Goal: Task Accomplishment & Management: Complete application form

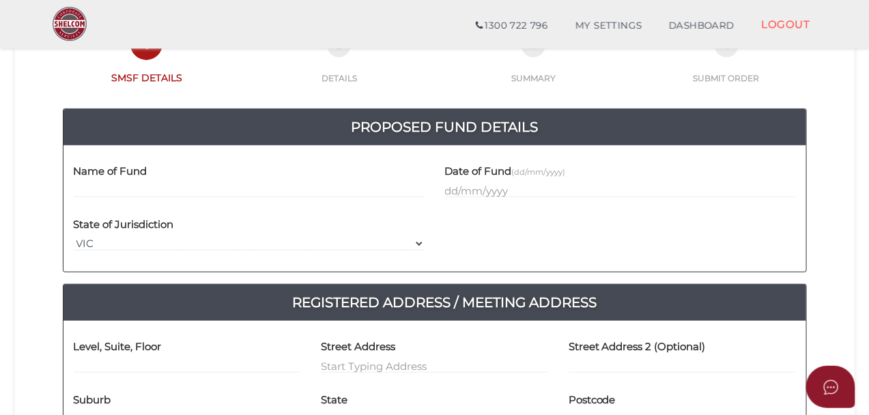
scroll to position [129, 0]
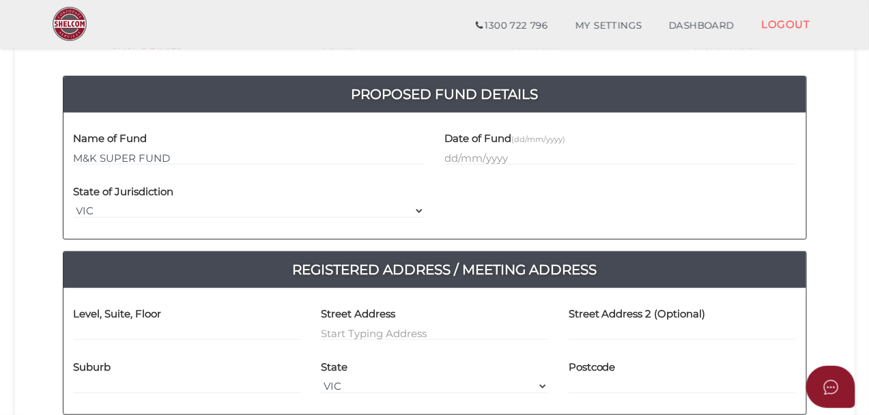
type input "M&K SUPER FUND"
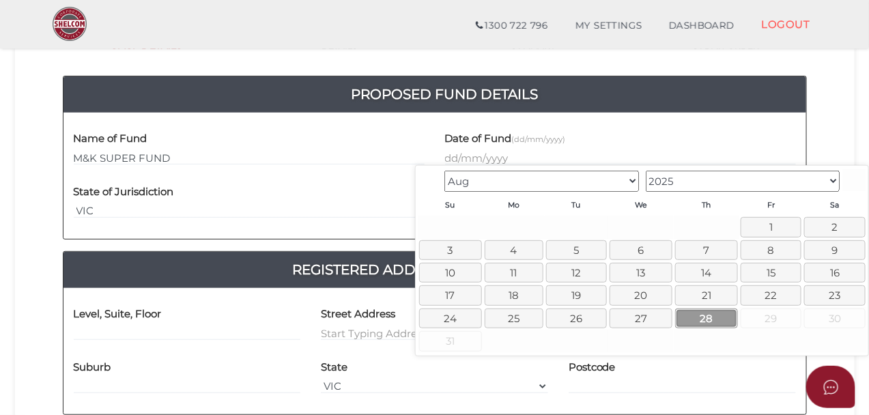
click at [719, 317] on link "28" at bounding box center [706, 319] width 63 height 20
type input "[DATE]"
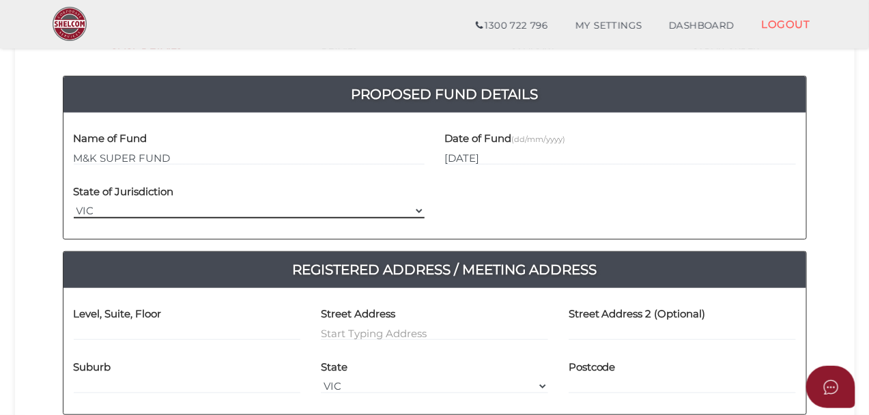
click at [233, 214] on select "VIC ACT NSW NT QLD TAS WA SA" at bounding box center [249, 210] width 351 height 15
select select "WA"
click at [74, 203] on select "VIC ACT NSW NT QLD TAS WA SA" at bounding box center [249, 210] width 351 height 15
click at [251, 326] on input at bounding box center [187, 333] width 227 height 15
type input "19"
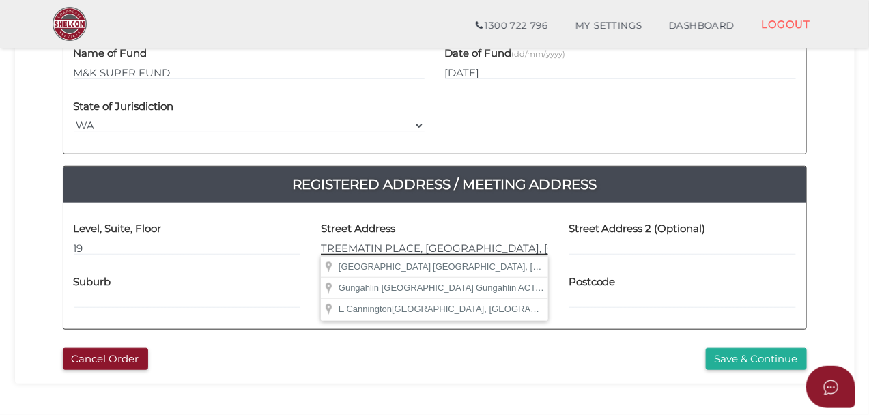
scroll to position [0, 1]
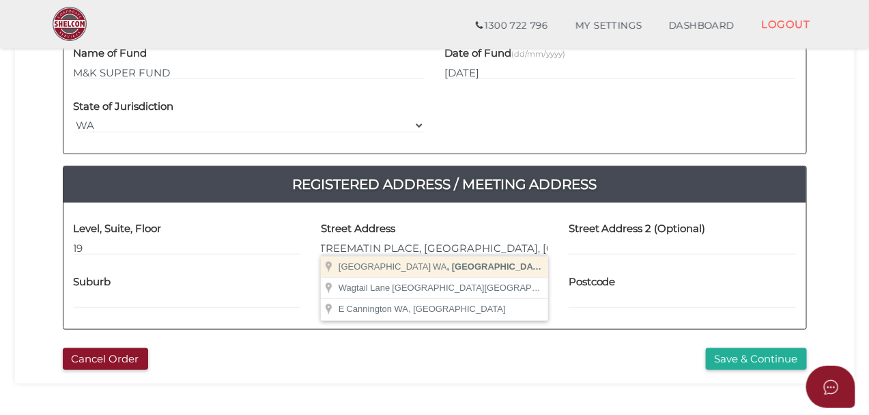
type input "East Cannington WA, Australia"
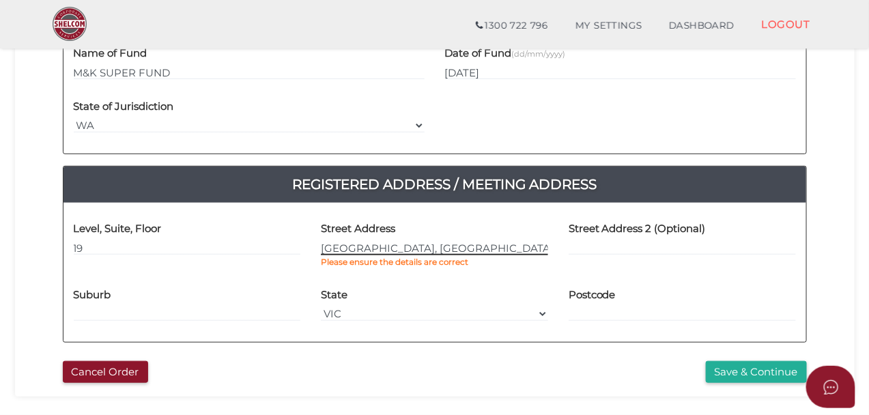
select select
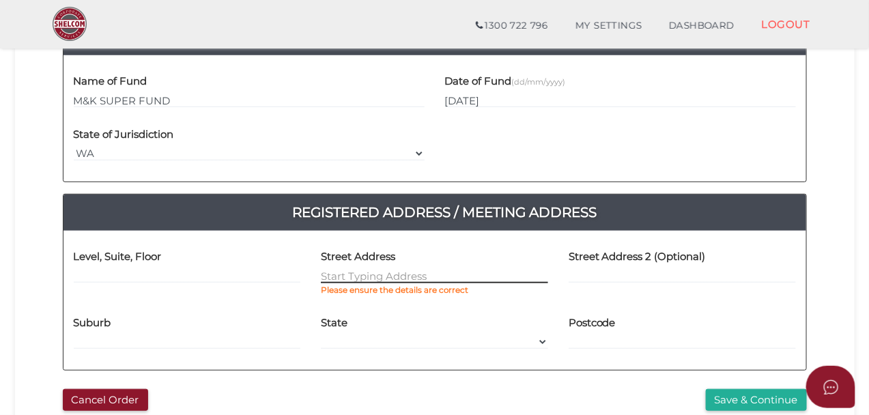
scroll to position [219, 0]
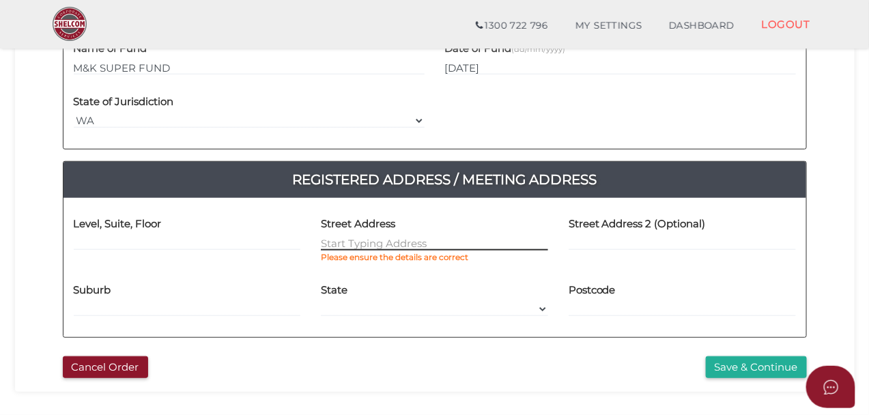
click at [397, 247] on input at bounding box center [434, 243] width 227 height 15
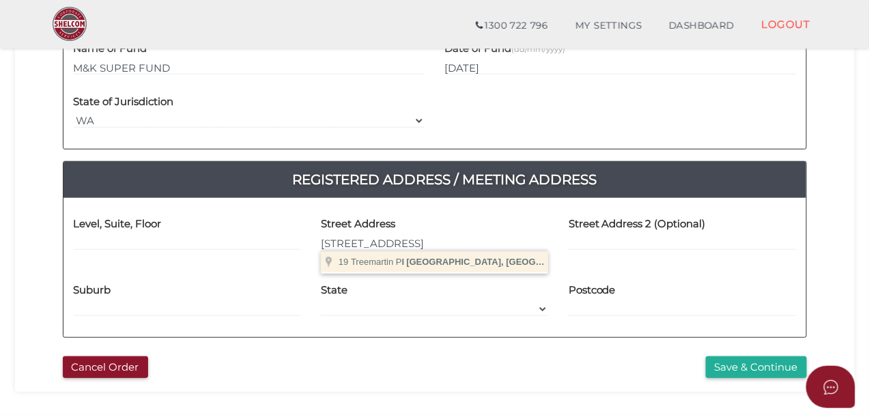
type input "19 Treemartin Place"
type input "East Cannington"
select select "WA"
type input "6107"
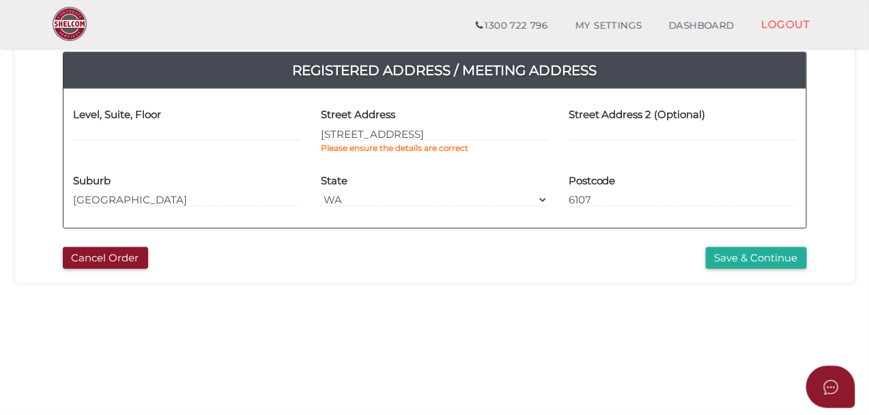
scroll to position [349, 0]
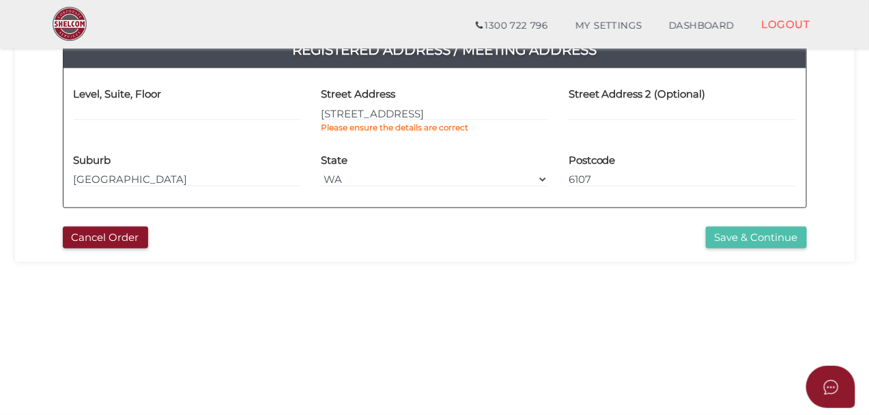
click at [738, 247] on button "Save & Continue" at bounding box center [756, 238] width 101 height 23
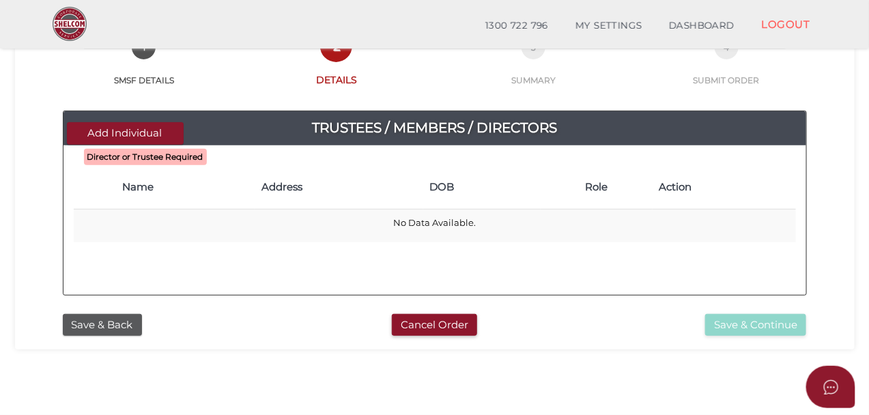
scroll to position [79, 0]
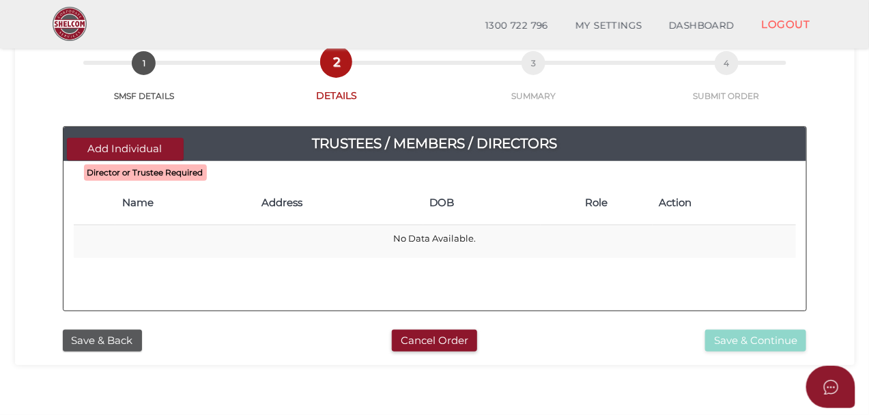
click at [152, 175] on b "Director or Trustee Required" at bounding box center [145, 173] width 116 height 10
click at [345, 215] on th "Address" at bounding box center [339, 204] width 169 height 44
click at [265, 199] on h4 "Address" at bounding box center [338, 203] width 155 height 12
click at [141, 153] on button "Add Individual" at bounding box center [125, 149] width 117 height 23
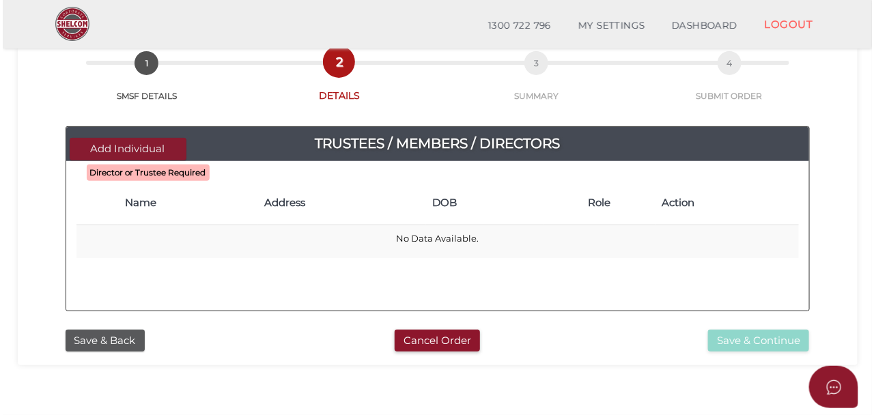
scroll to position [0, 0]
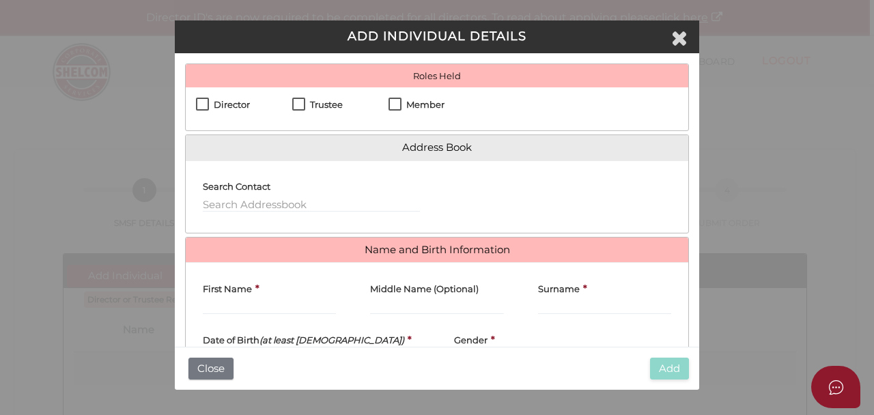
click at [210, 107] on label "Director" at bounding box center [223, 108] width 54 height 17
checkbox input "true"
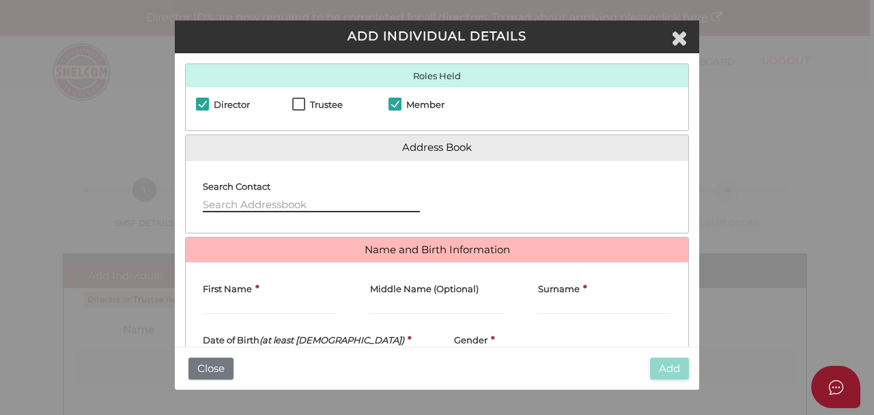
click at [271, 210] on input "text" at bounding box center [311, 204] width 217 height 15
type input "SAROJ MANAND"
type input "SAROJ"
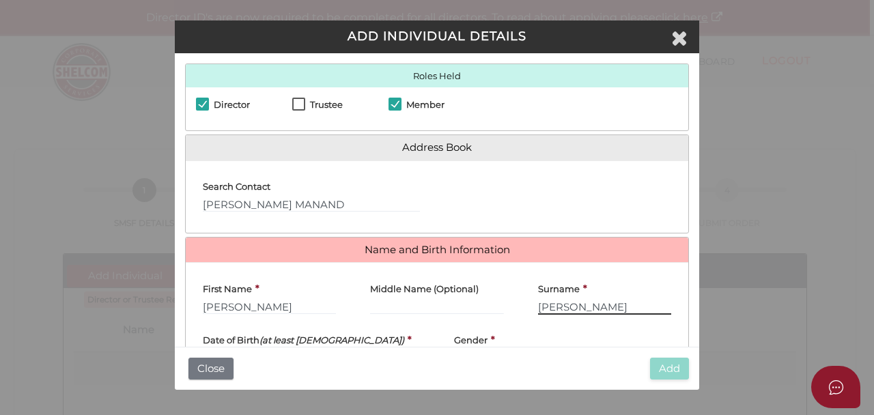
type input "MANANDHAR"
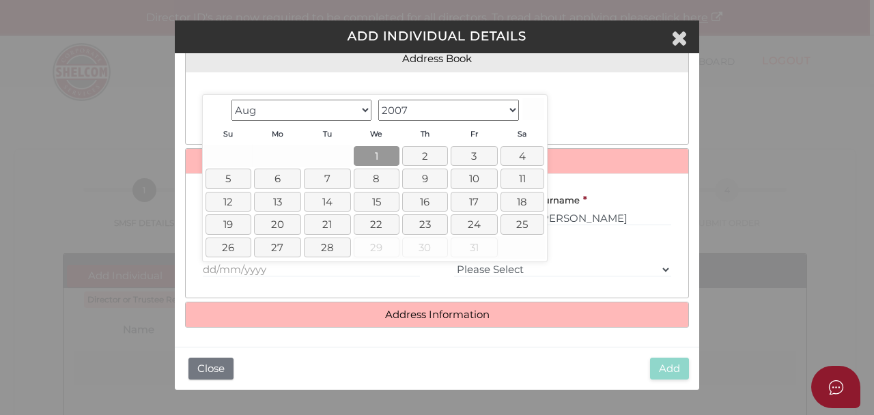
click at [361, 162] on link "1" at bounding box center [377, 156] width 46 height 20
type input "01/08/2007"
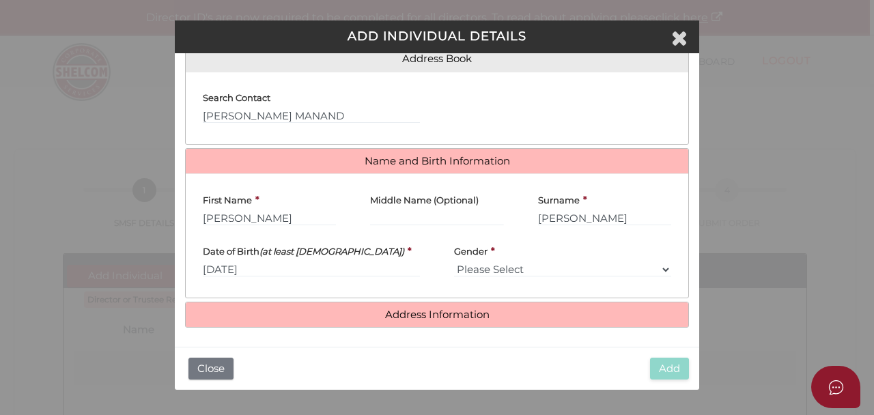
scroll to position [5, 0]
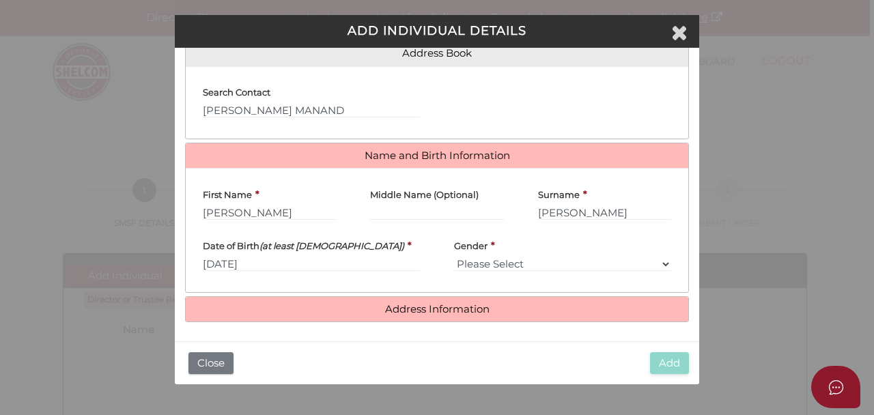
click at [541, 249] on div "Gender * Please Select Male Female" at bounding box center [562, 251] width 217 height 41
click at [537, 260] on select "Please Select Male Female" at bounding box center [562, 264] width 217 height 15
select select "Male"
click at [454, 257] on select "Please Select Male Female" at bounding box center [562, 264] width 217 height 15
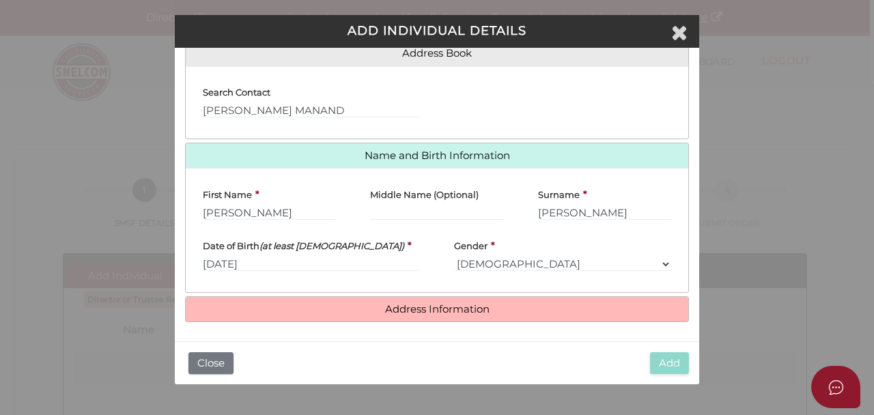
click at [316, 184] on div "First Name * SAROJ" at bounding box center [269, 199] width 133 height 41
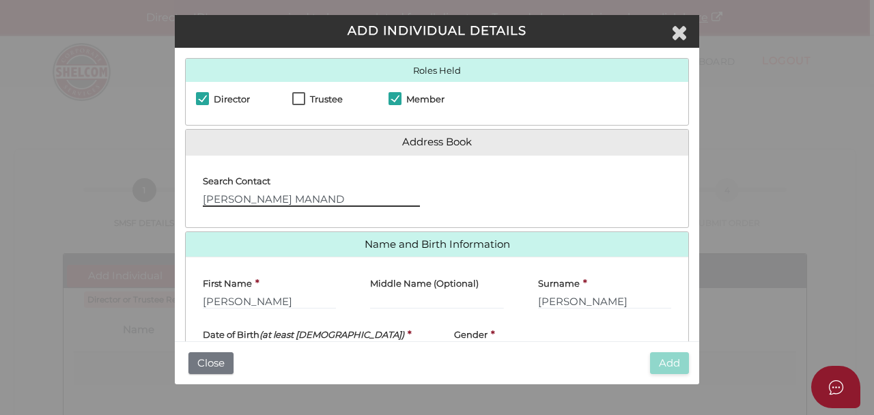
click at [324, 201] on input "SAROJ MANAND" at bounding box center [311, 199] width 217 height 15
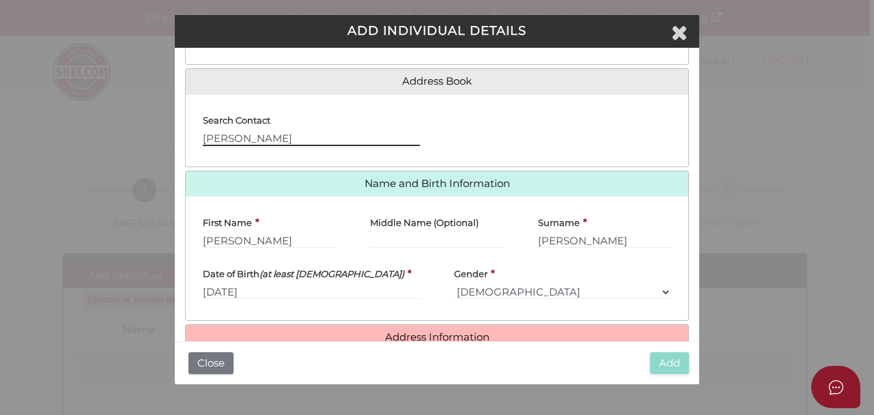
scroll to position [89, 0]
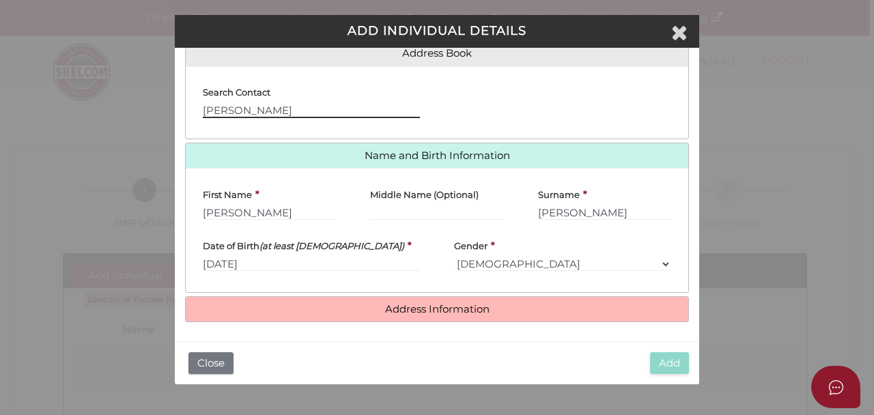
type input "SAROJ MANANDHAR"
click at [401, 316] on h4 "Address Information" at bounding box center [437, 309] width 502 height 25
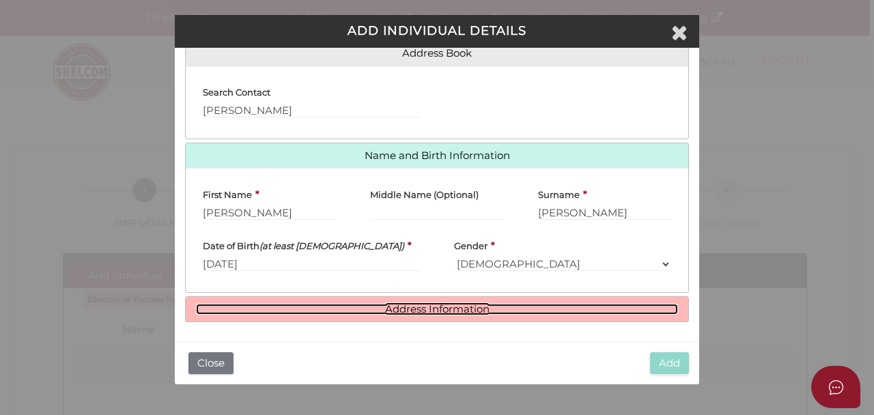
click at [404, 307] on link "Address Information" at bounding box center [437, 310] width 482 height 12
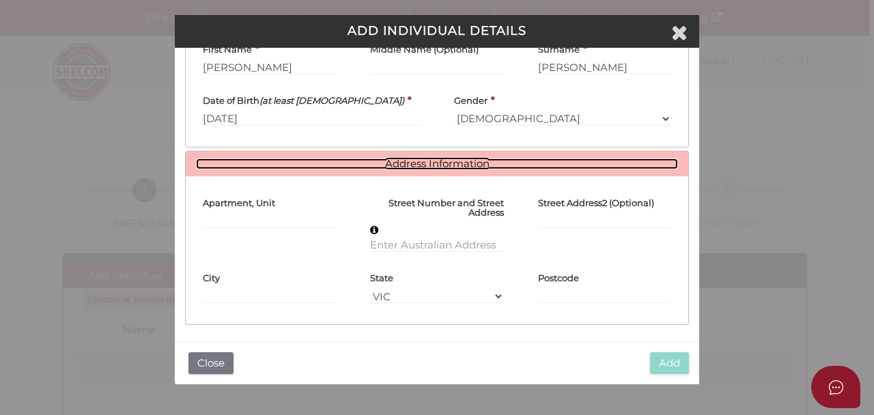
scroll to position [237, 0]
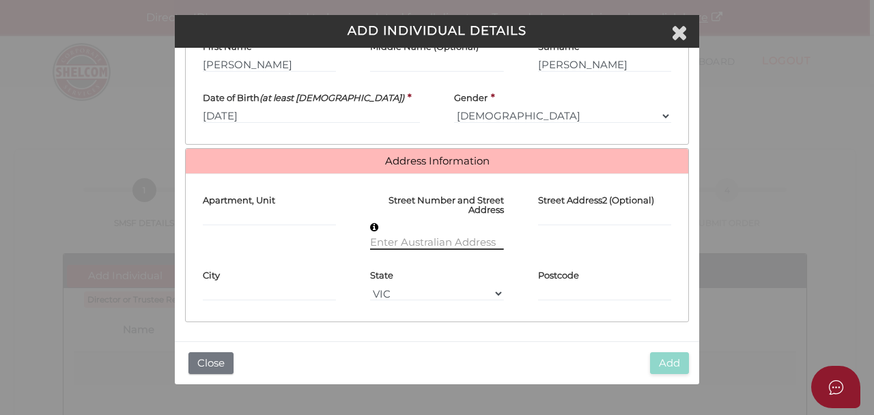
click at [434, 240] on input "text" at bounding box center [436, 242] width 133 height 15
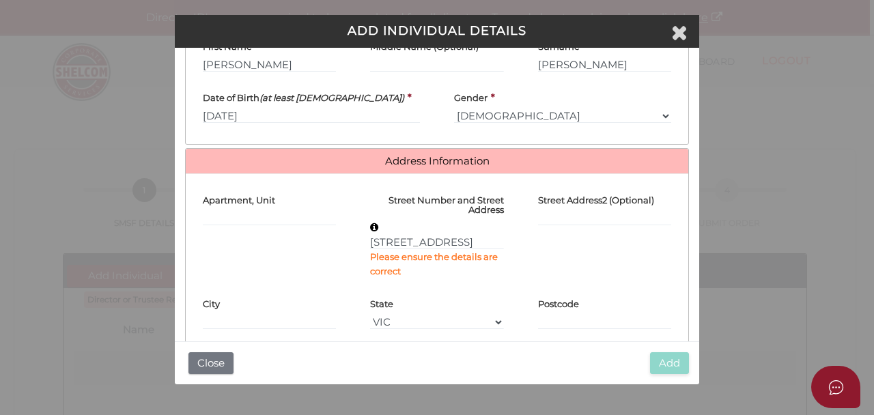
type input "19 Treemartin Place"
type input "East Cannington"
select select "WA"
type input "6107"
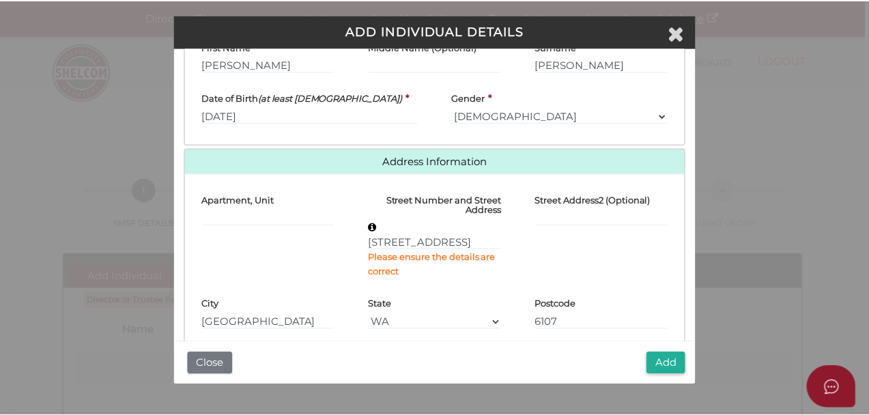
scroll to position [265, 0]
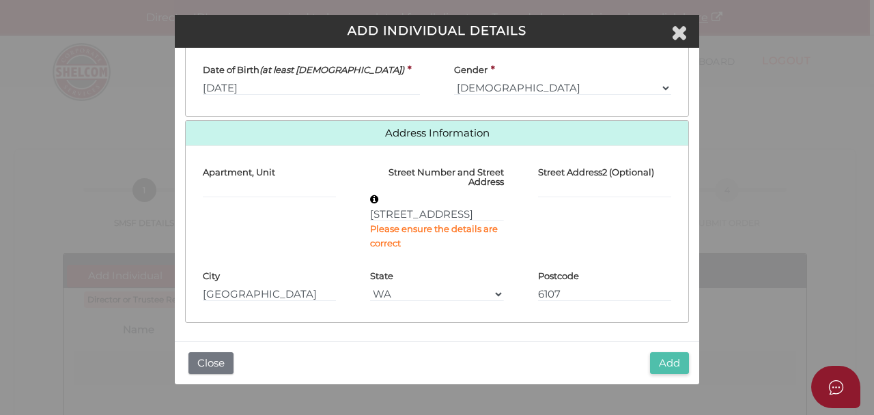
click at [653, 363] on button "Add" at bounding box center [669, 363] width 39 height 23
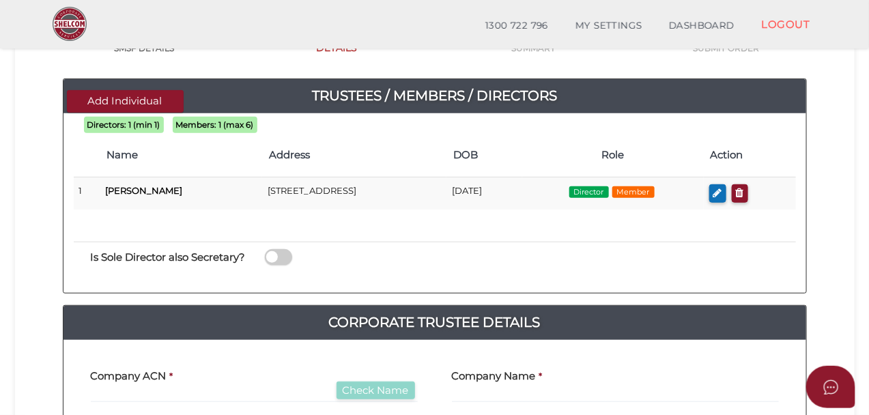
scroll to position [122, 0]
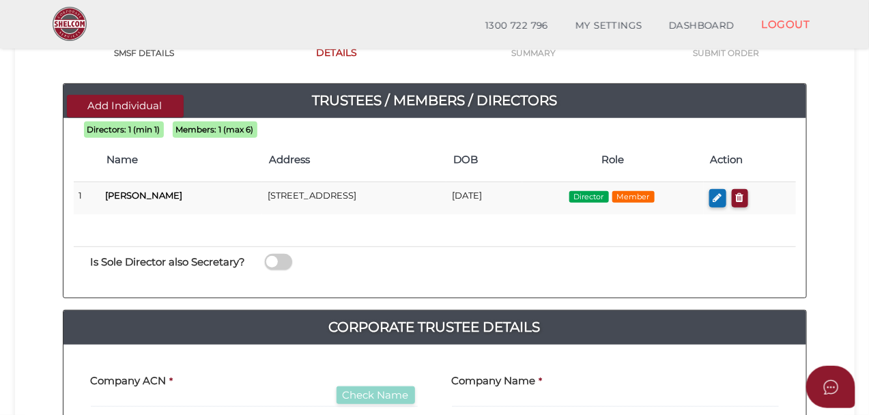
click at [285, 261] on span at bounding box center [278, 262] width 27 height 16
click at [0, 0] on input "checkbox" at bounding box center [0, 0] width 0 height 0
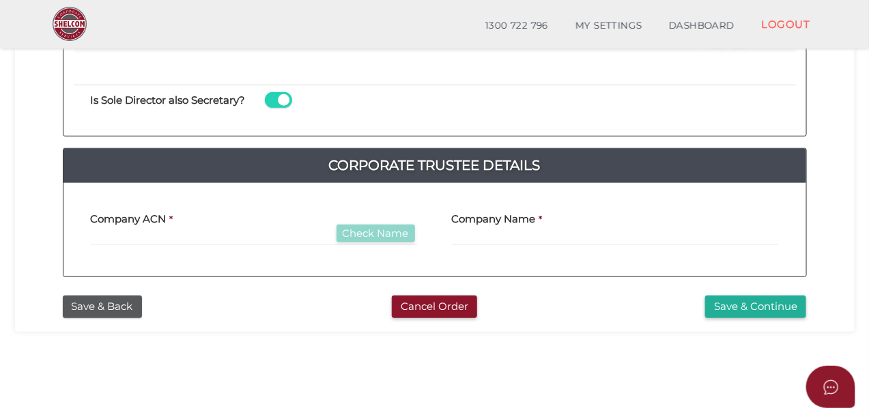
scroll to position [280, 0]
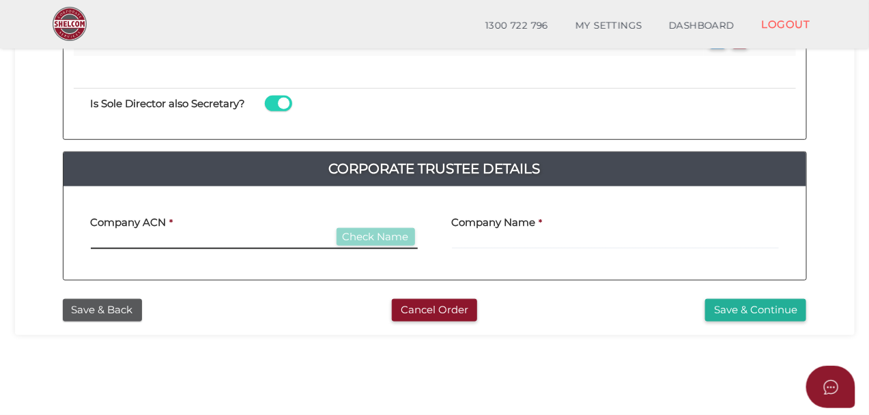
click at [223, 236] on input "text" at bounding box center [254, 241] width 327 height 15
paste input "9565425"
click at [148, 242] on input "9565425" at bounding box center [254, 241] width 327 height 15
click at [131, 236] on input "9565425" at bounding box center [254, 241] width 327 height 15
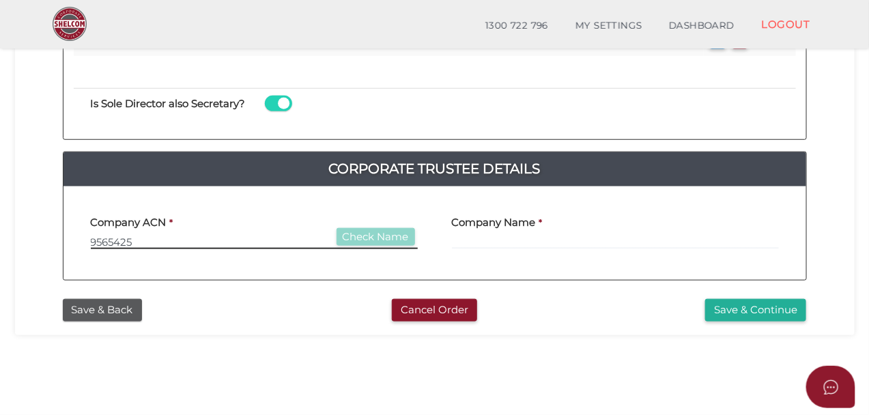
paste input "6542501"
type input "654250147"
click at [350, 240] on button "Check Name" at bounding box center [376, 237] width 79 height 18
type input "ISM ACCOUNTANTS & ADVISORS PTY LTD"
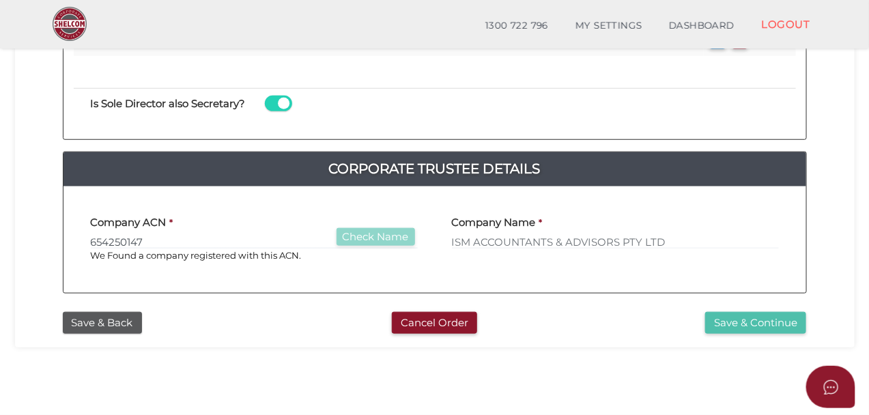
click at [737, 320] on button "Save & Continue" at bounding box center [755, 323] width 101 height 23
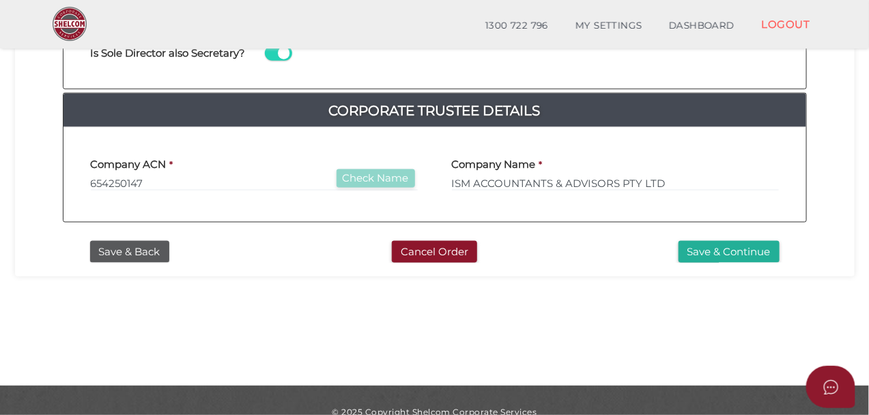
scroll to position [505, 0]
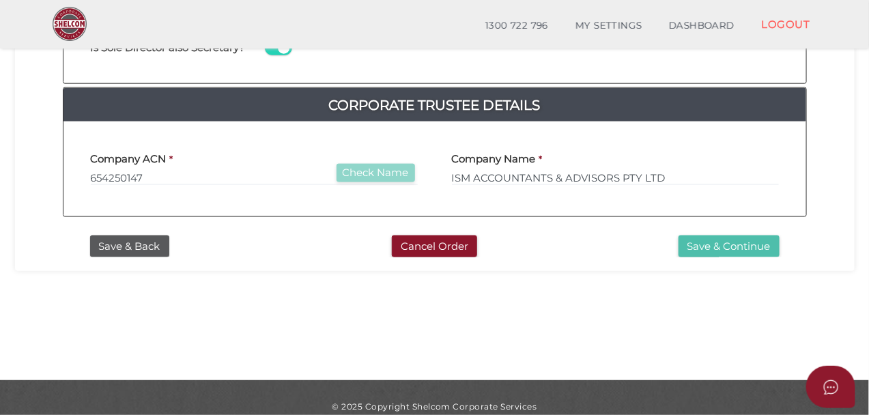
click at [735, 242] on button "Save & Continue" at bounding box center [729, 247] width 101 height 23
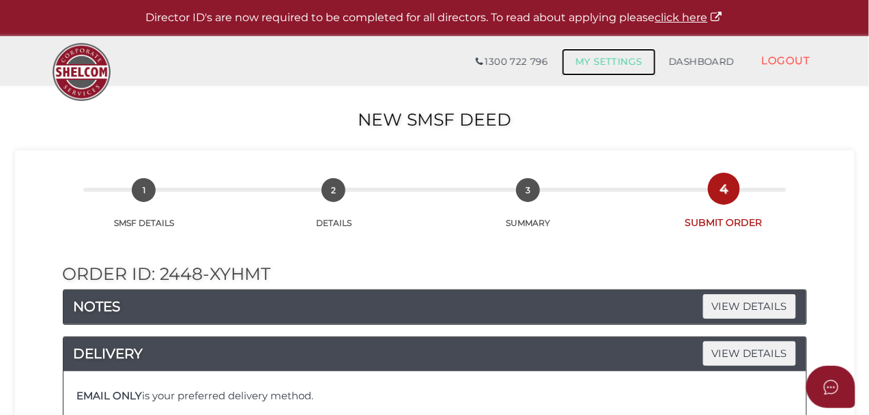
click at [616, 61] on link "MY SETTINGS" at bounding box center [609, 61] width 94 height 27
